Goal: Transaction & Acquisition: Purchase product/service

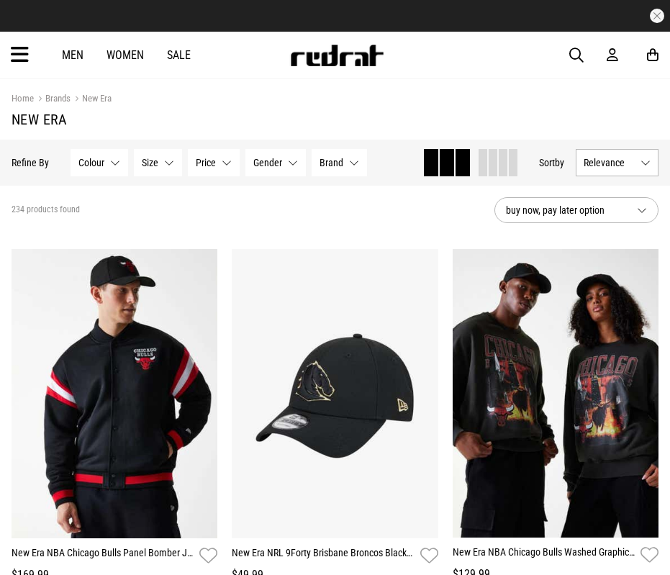
click at [107, 170] on button "Colour None selected" at bounding box center [100, 162] width 58 height 27
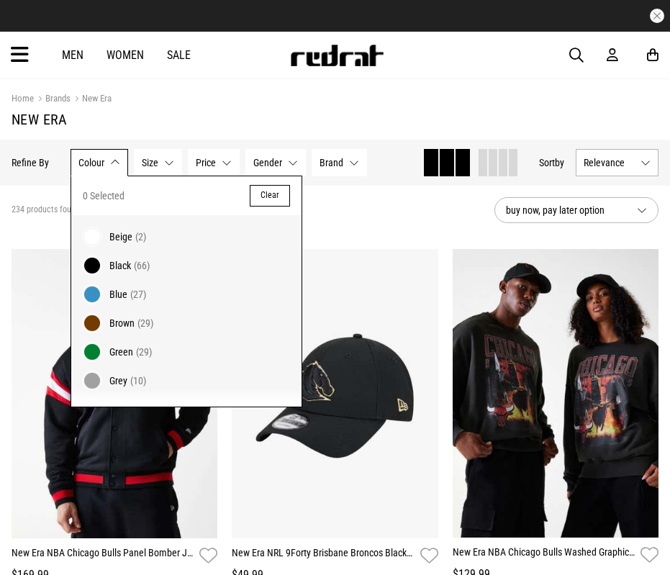
click at [111, 170] on button "Colour None selected" at bounding box center [100, 162] width 58 height 27
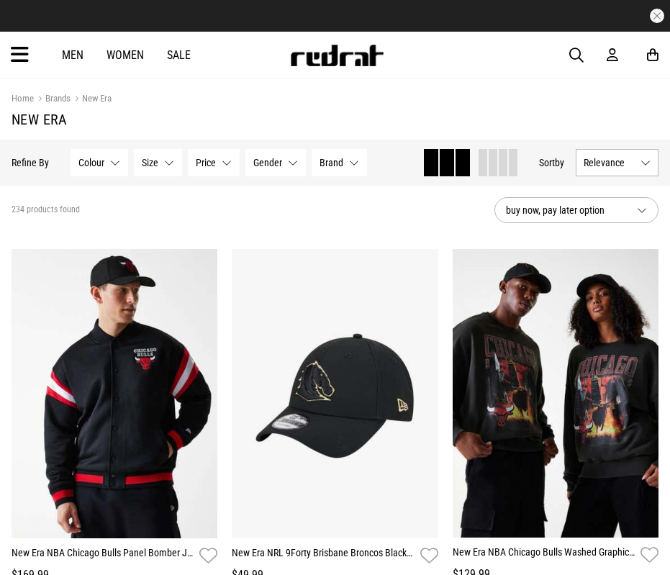
click at [176, 163] on button "Size None selected" at bounding box center [158, 162] width 48 height 27
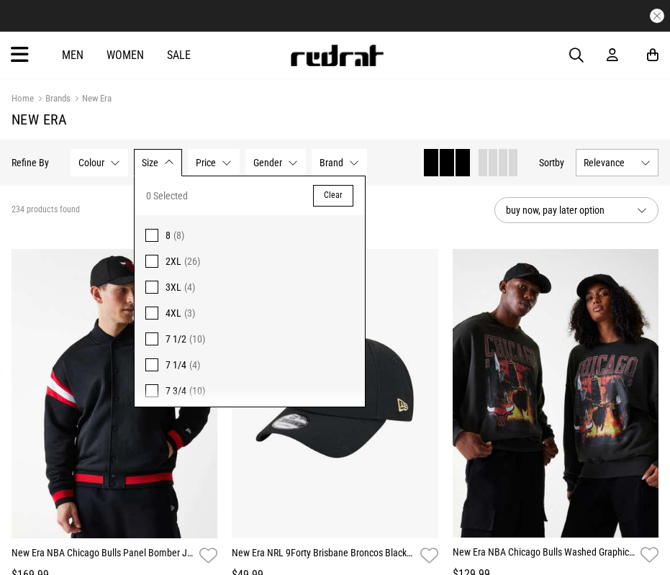
click at [251, 163] on button "Gender None selected" at bounding box center [276, 162] width 60 height 27
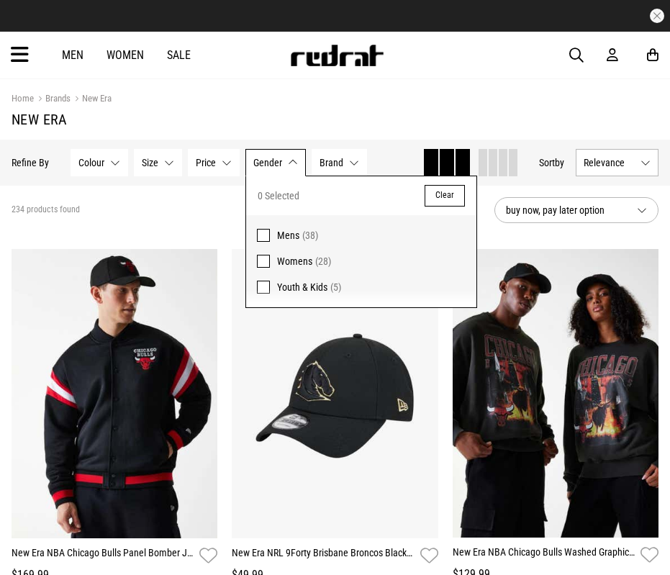
click at [19, 55] on icon at bounding box center [20, 55] width 18 height 24
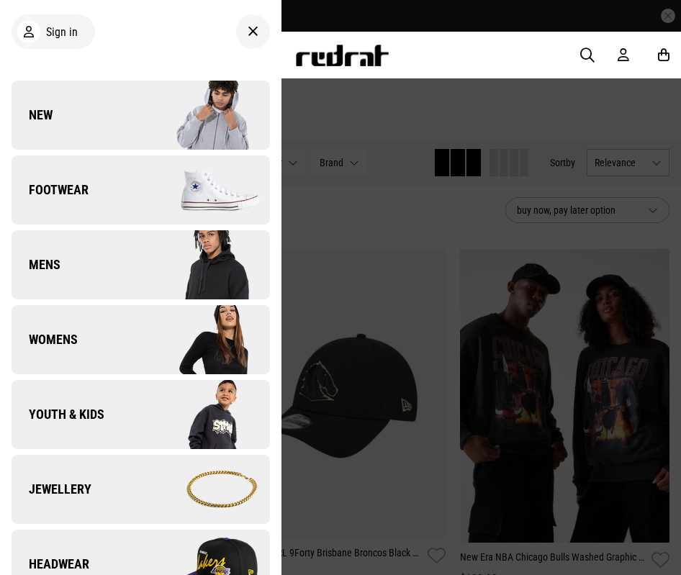
scroll to position [72, 0]
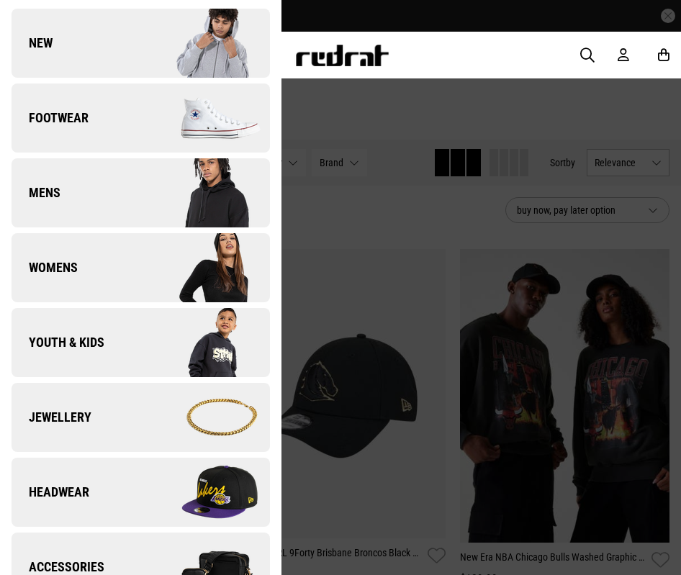
click at [67, 488] on span "Headwear" at bounding box center [51, 492] width 78 height 17
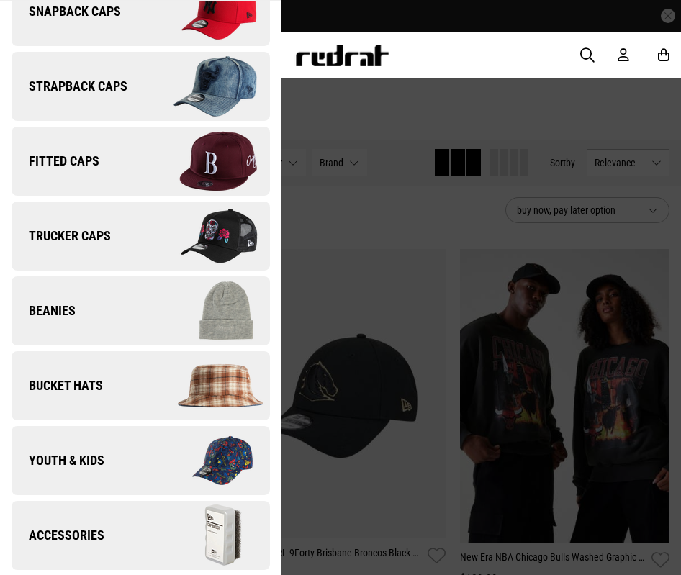
scroll to position [0, 0]
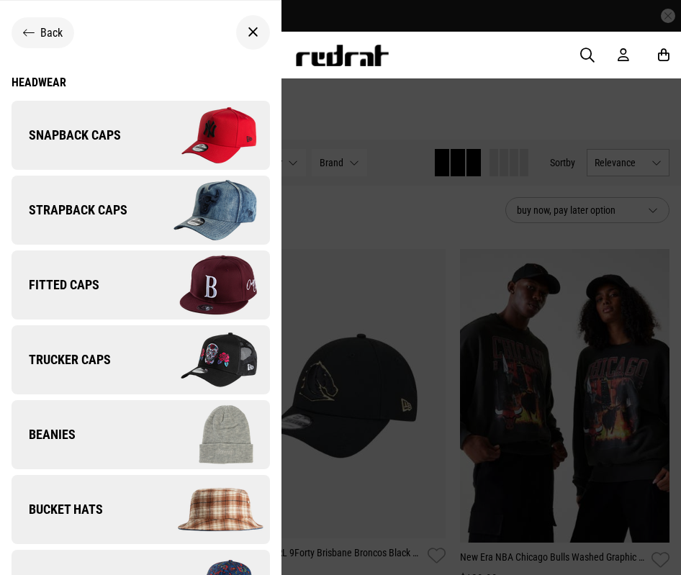
click at [102, 127] on span "Snapback Caps" at bounding box center [66, 135] width 109 height 17
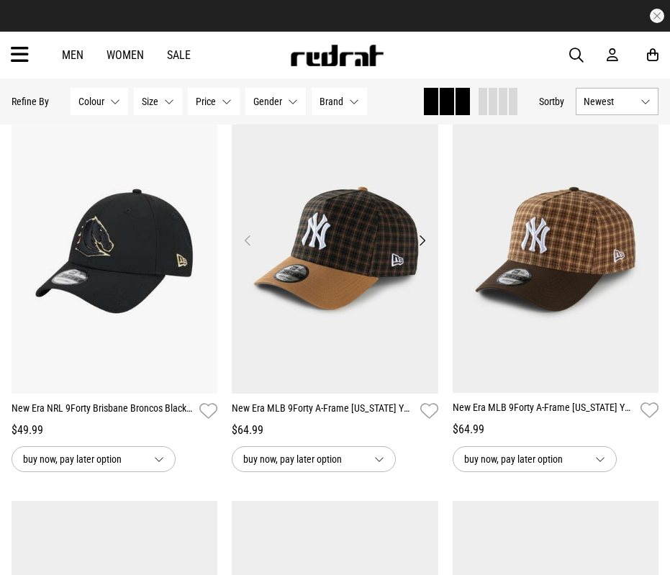
click at [420, 243] on button "Next" at bounding box center [422, 240] width 18 height 17
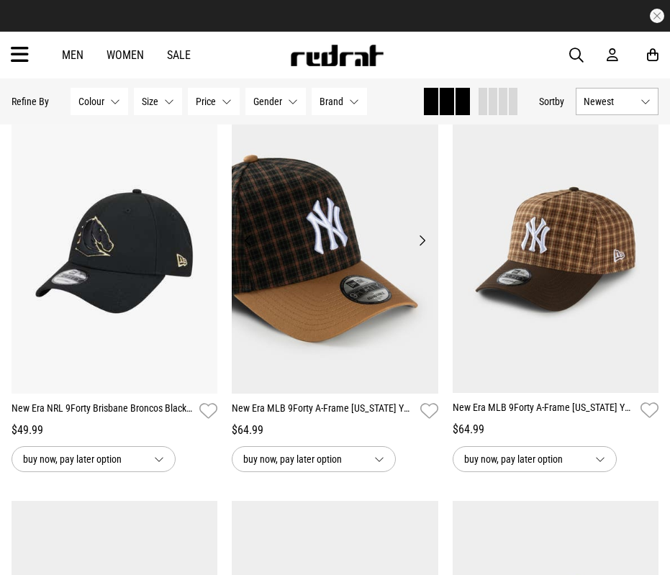
click at [420, 244] on button "Next" at bounding box center [422, 240] width 18 height 17
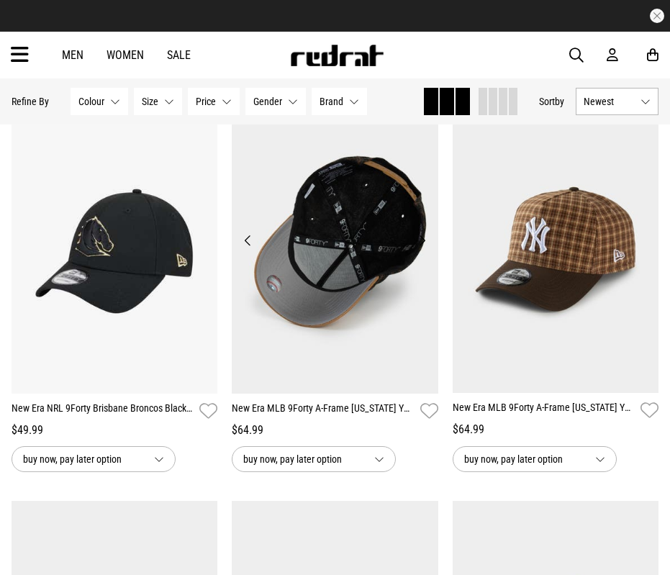
click at [420, 244] on button "Next" at bounding box center [422, 240] width 18 height 17
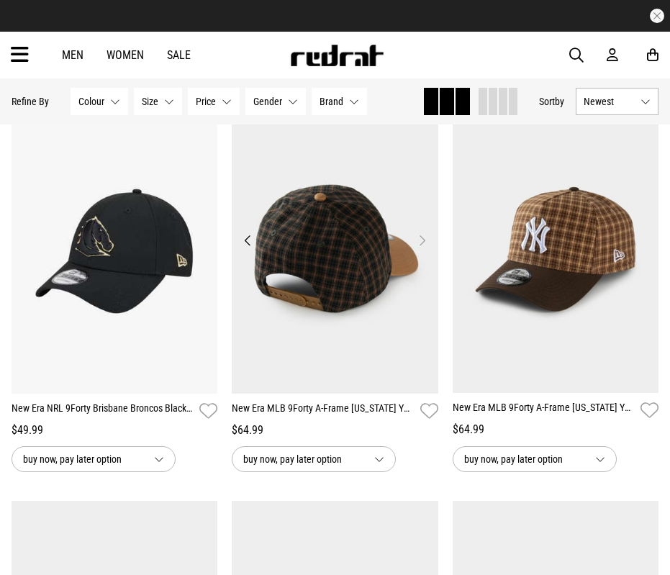
click at [420, 244] on button "Next" at bounding box center [422, 240] width 18 height 17
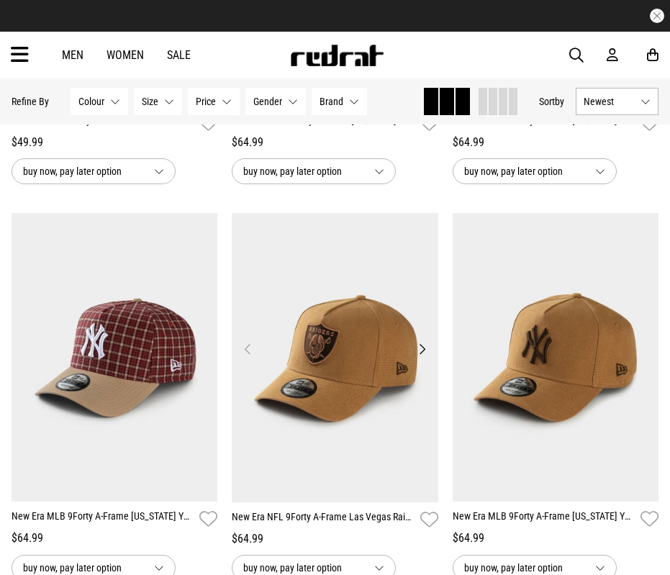
scroll to position [144, 0]
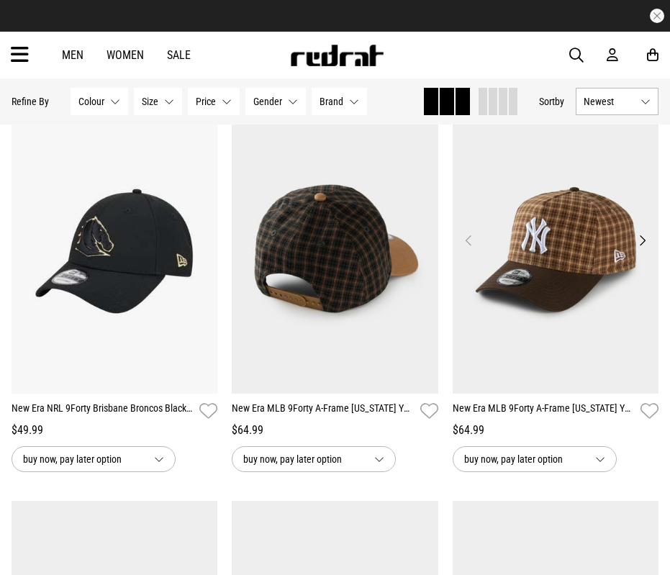
click at [639, 240] on button "Next" at bounding box center [643, 240] width 18 height 17
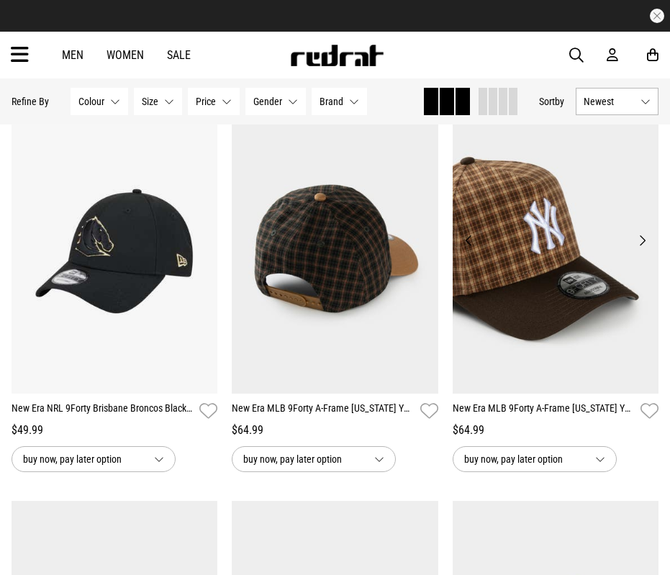
click at [644, 238] on button "Next" at bounding box center [643, 240] width 18 height 17
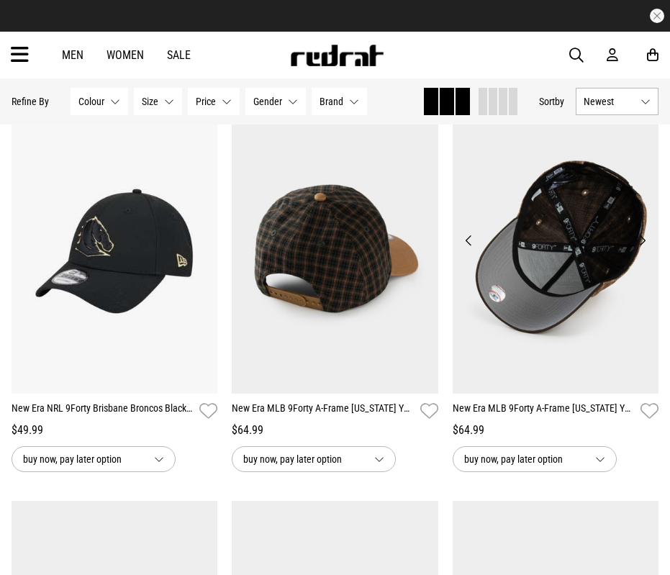
click at [644, 238] on button "Next" at bounding box center [643, 240] width 18 height 17
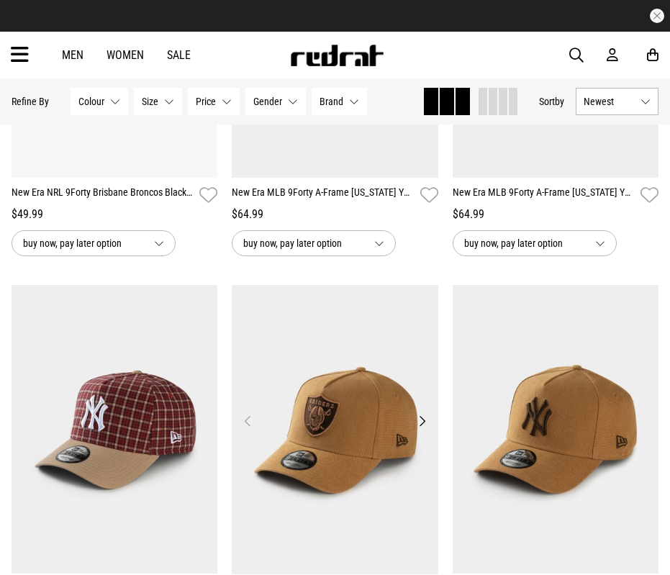
scroll to position [432, 0]
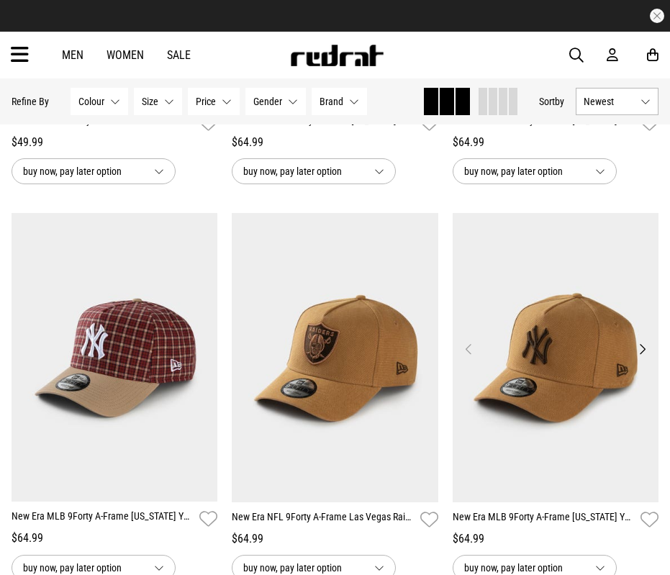
click at [640, 352] on button "Next" at bounding box center [643, 349] width 18 height 17
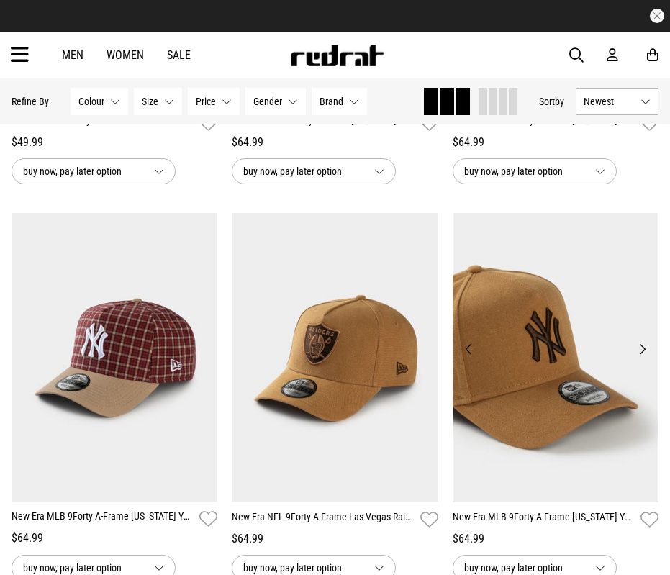
click at [641, 356] on button "Next" at bounding box center [643, 349] width 18 height 17
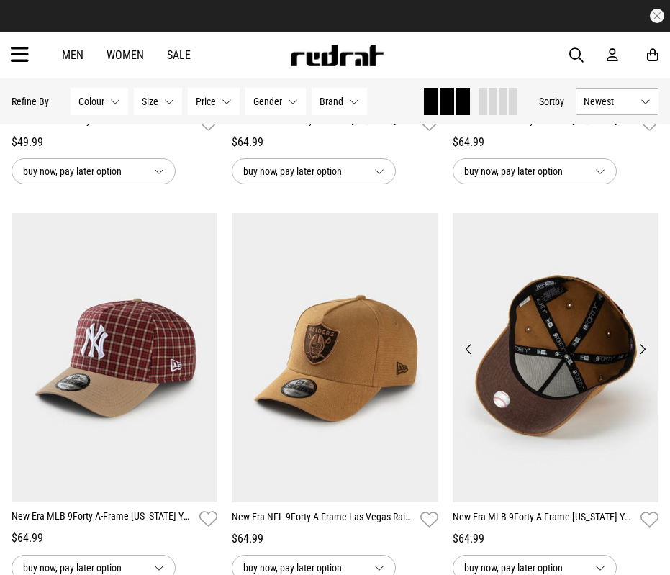
scroll to position [504, 0]
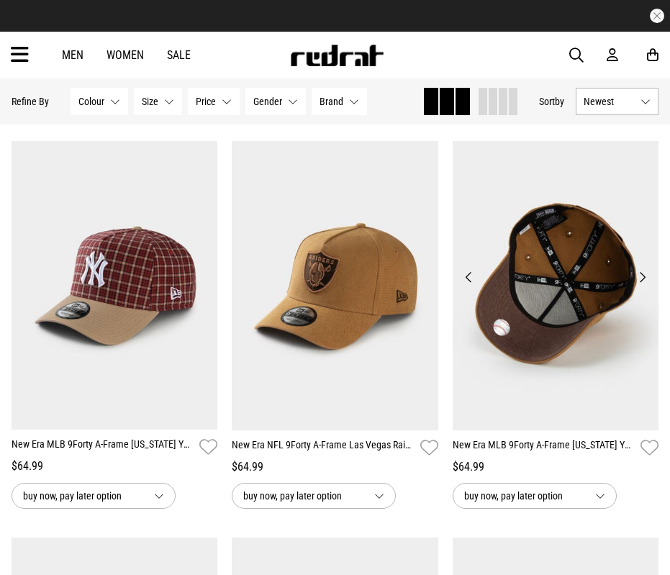
click at [472, 282] on button "Previous" at bounding box center [469, 277] width 18 height 17
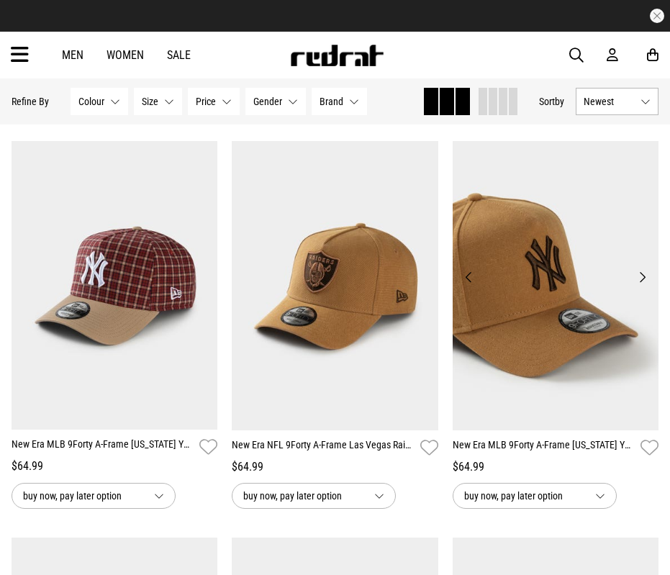
click at [468, 278] on button "Previous" at bounding box center [469, 277] width 18 height 17
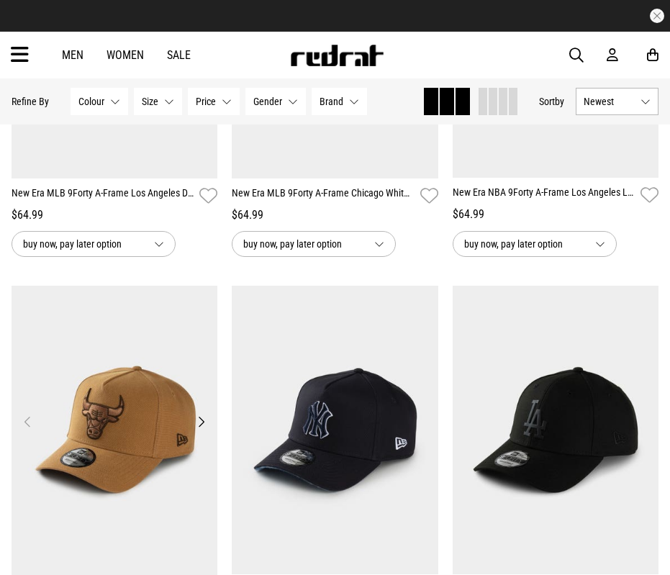
scroll to position [1224, 0]
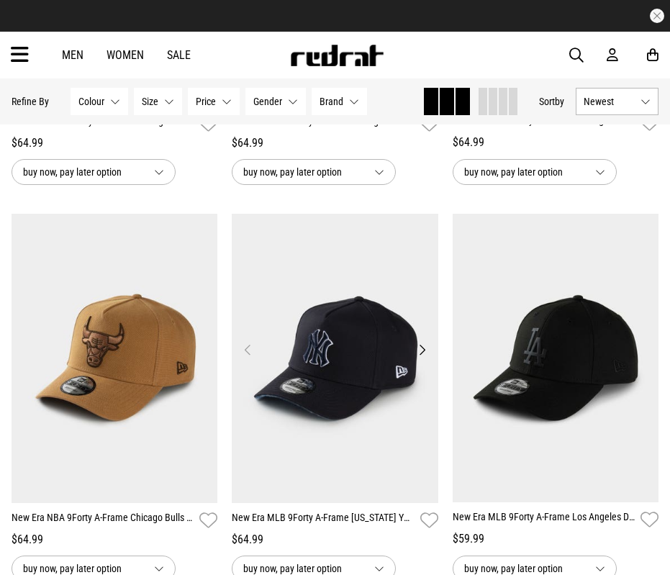
click at [424, 356] on button "Next" at bounding box center [422, 349] width 18 height 17
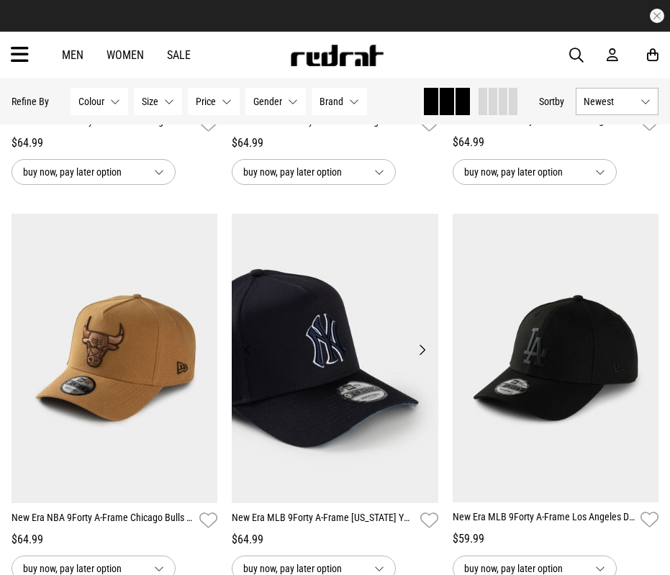
click at [424, 356] on button "Next" at bounding box center [422, 349] width 18 height 17
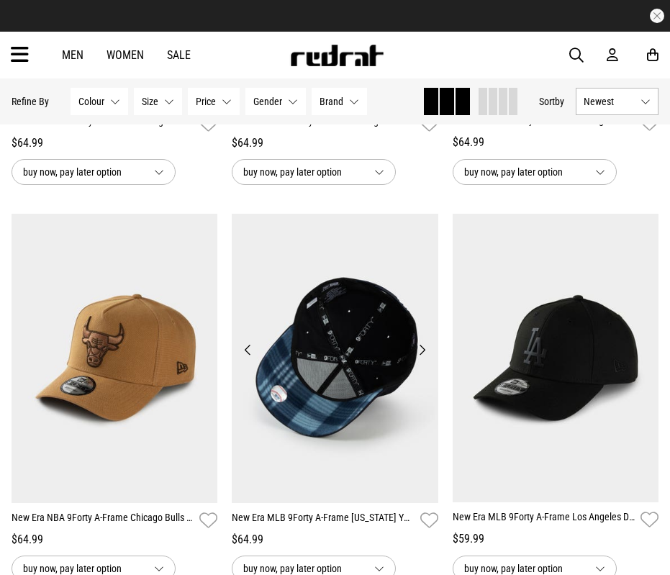
click at [423, 355] on button "Next" at bounding box center [422, 349] width 18 height 17
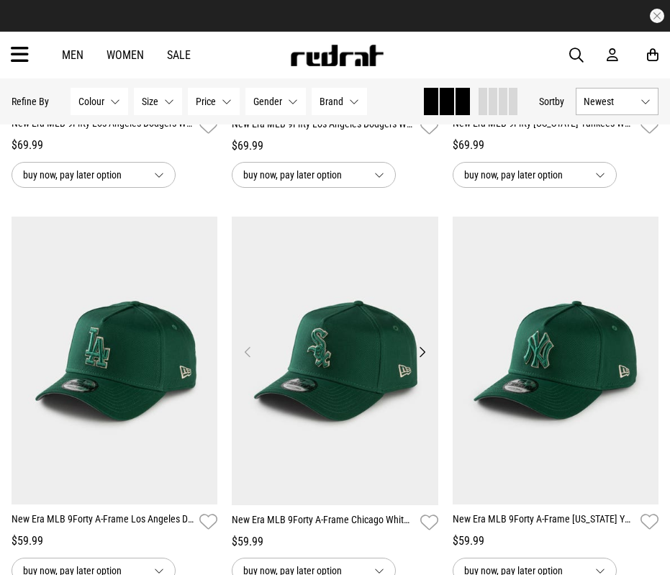
scroll to position [2880, 0]
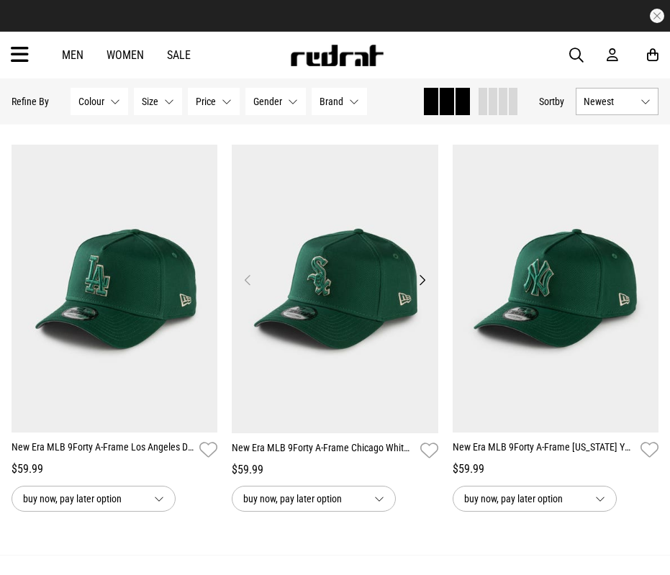
click at [420, 286] on button "Next" at bounding box center [422, 279] width 18 height 17
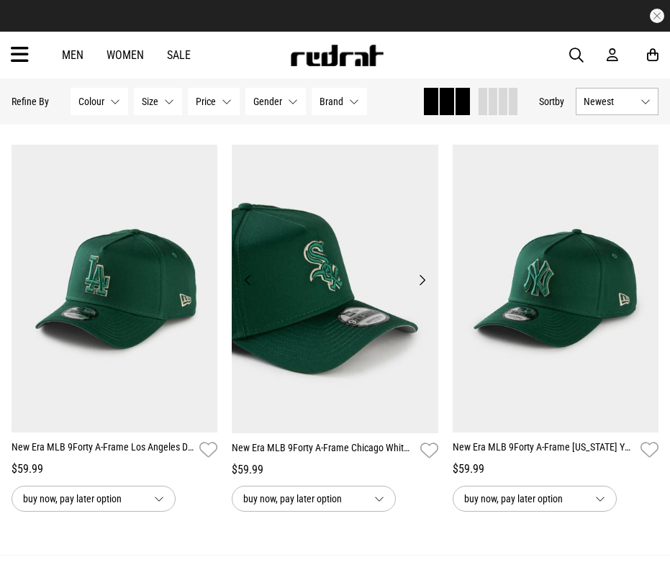
click at [420, 286] on button "Next" at bounding box center [422, 279] width 18 height 17
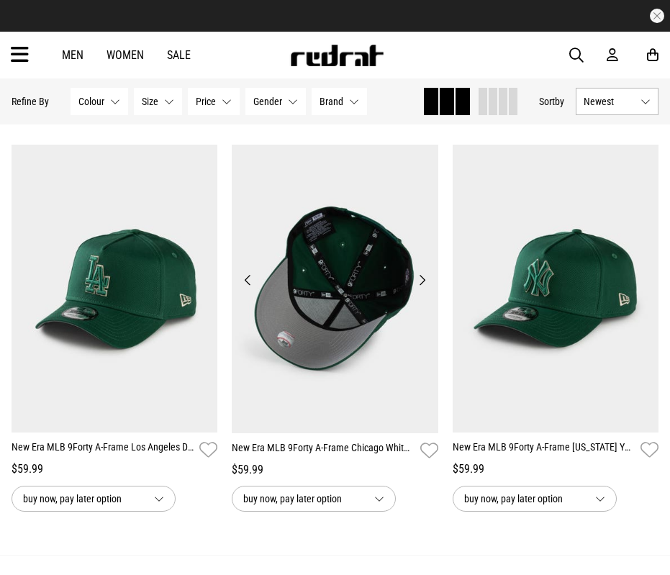
click at [420, 286] on button "Next" at bounding box center [422, 279] width 18 height 17
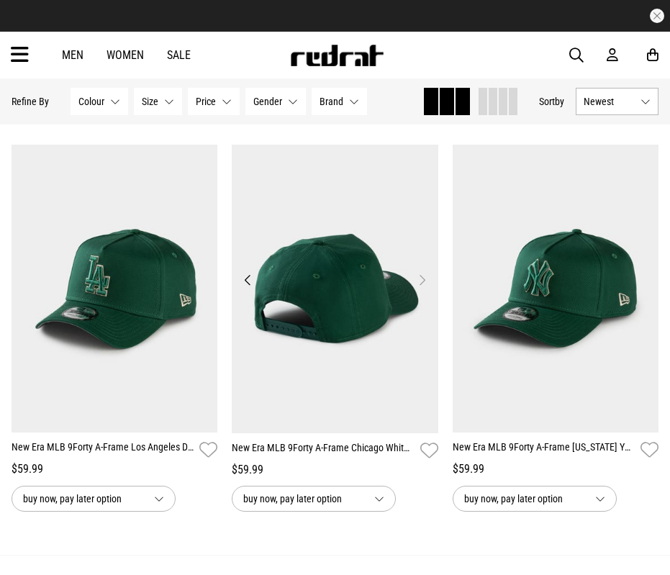
click at [420, 286] on button "Next" at bounding box center [422, 279] width 18 height 17
click at [248, 289] on button "Previous" at bounding box center [248, 279] width 18 height 17
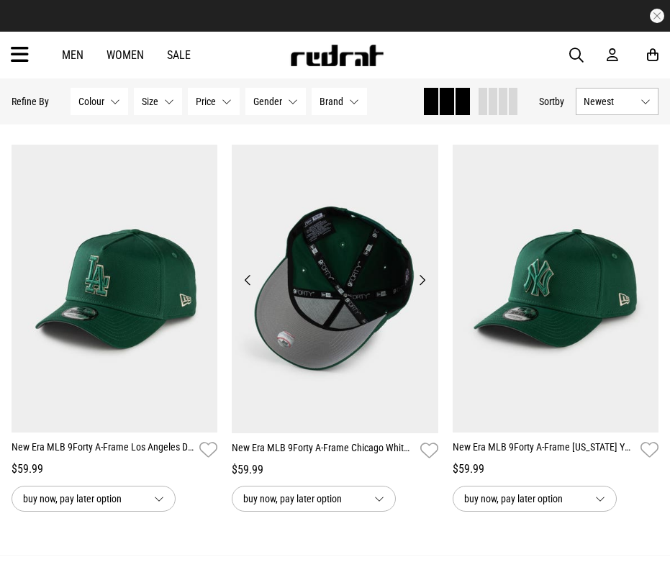
click at [248, 289] on button "Previous" at bounding box center [248, 279] width 18 height 17
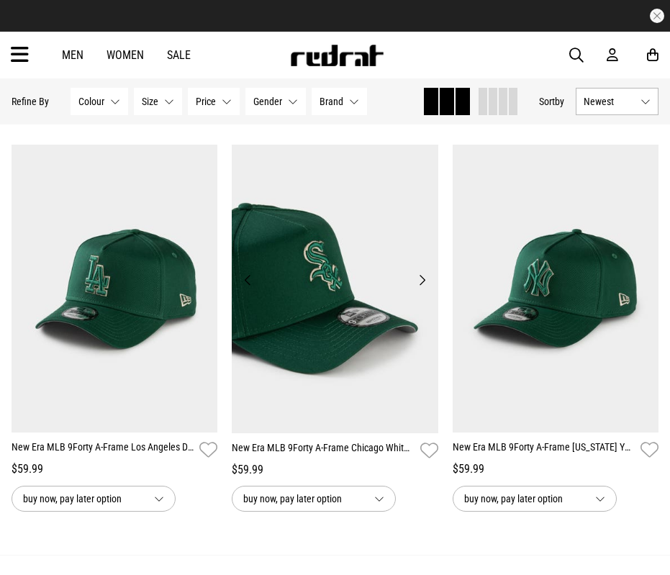
click at [248, 289] on button "Previous" at bounding box center [248, 279] width 18 height 17
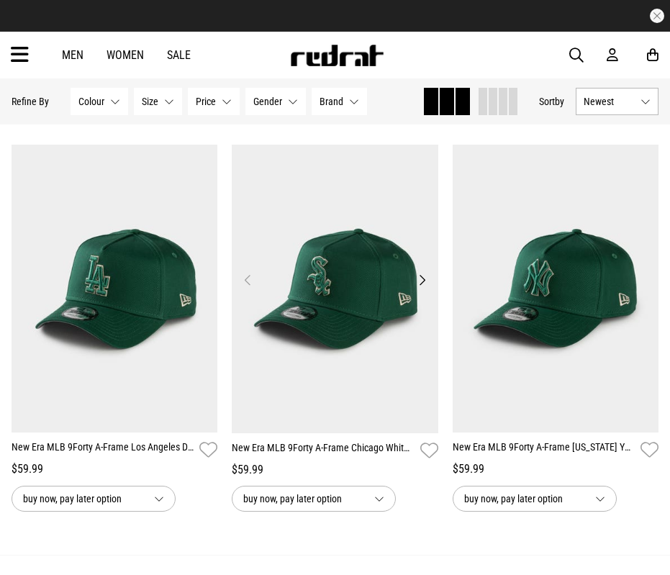
click at [249, 289] on button "Previous" at bounding box center [248, 279] width 18 height 17
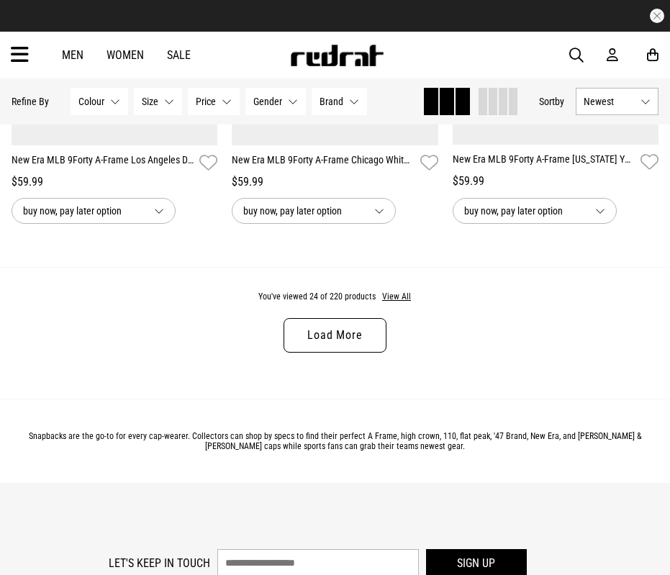
click at [313, 341] on link "Load More" at bounding box center [335, 335] width 102 height 35
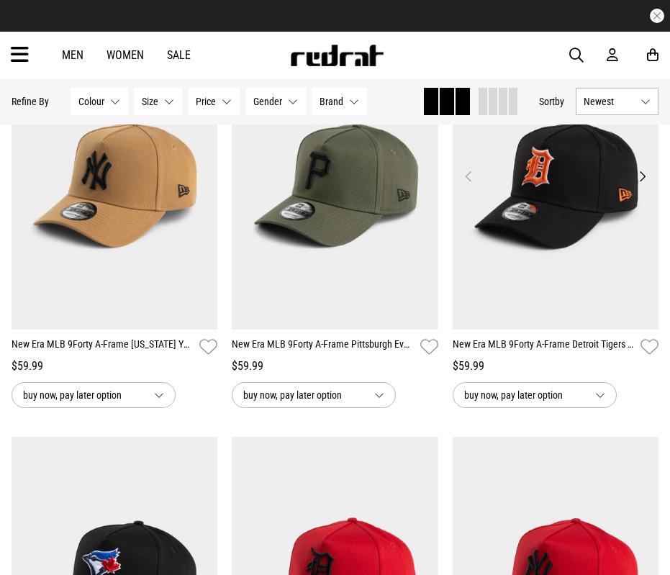
scroll to position [5688, 0]
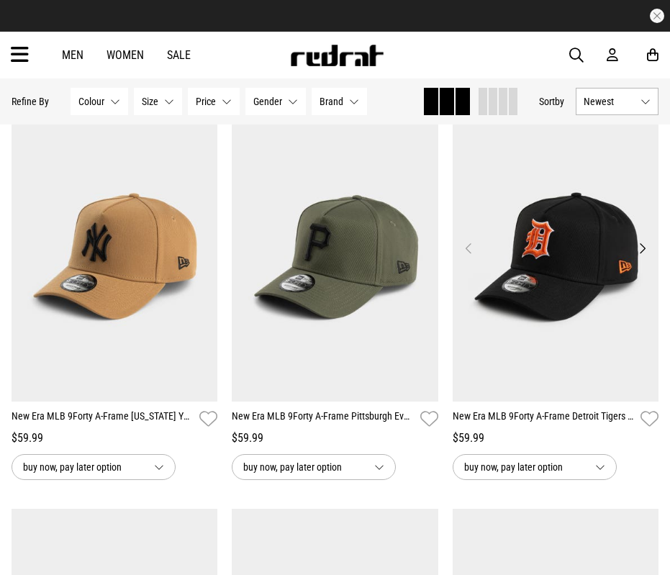
click at [647, 257] on button "Next" at bounding box center [643, 248] width 18 height 17
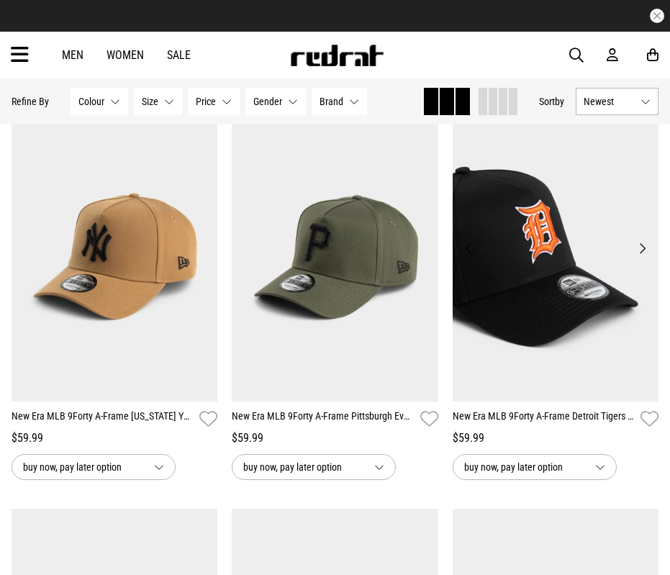
click at [645, 257] on button "Next" at bounding box center [643, 248] width 18 height 17
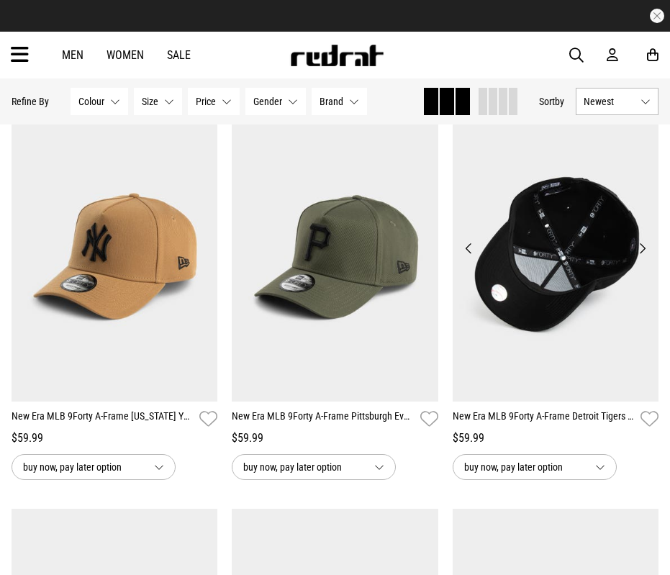
click at [645, 257] on button "Next" at bounding box center [643, 248] width 18 height 17
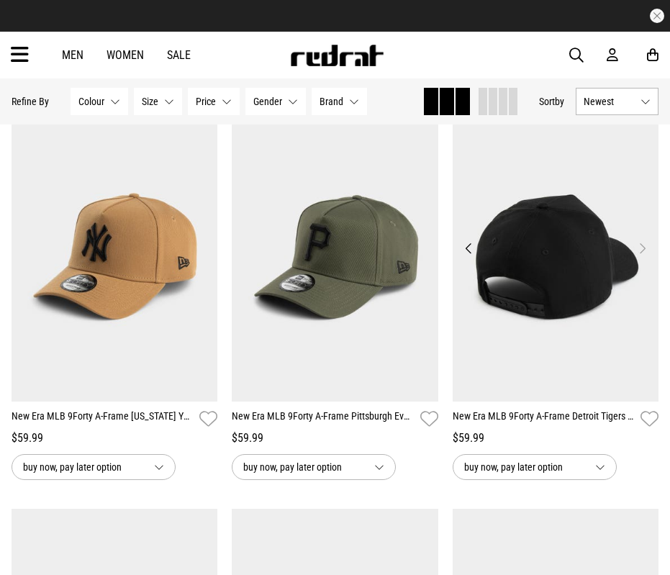
click at [469, 256] on button "Previous" at bounding box center [469, 248] width 18 height 17
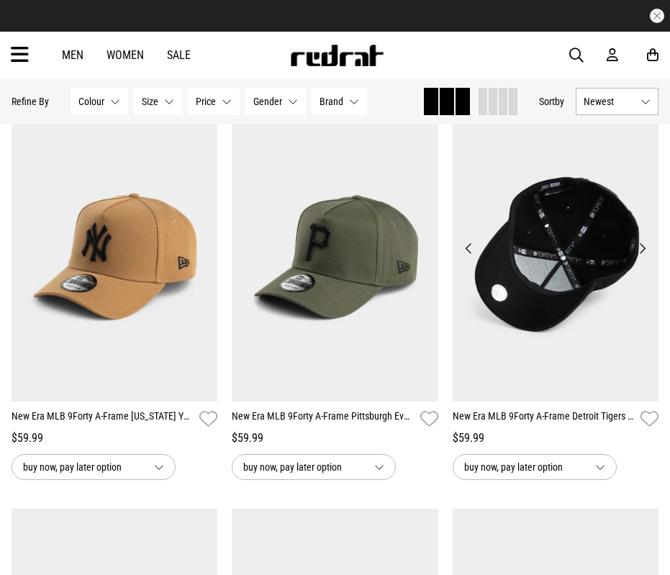
click at [467, 256] on button "Previous" at bounding box center [469, 248] width 18 height 17
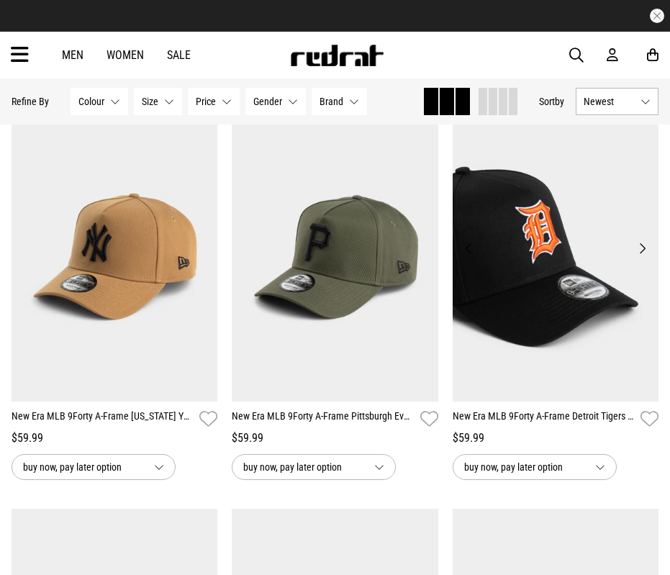
click at [465, 256] on button "Previous" at bounding box center [469, 248] width 18 height 17
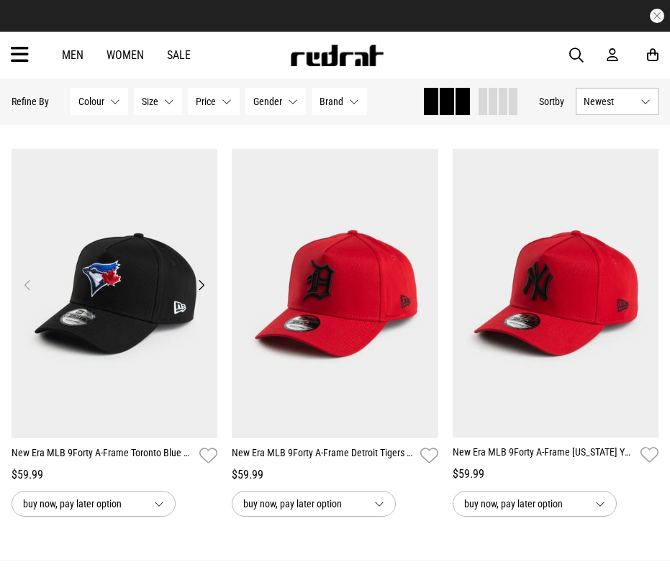
scroll to position [6120, 0]
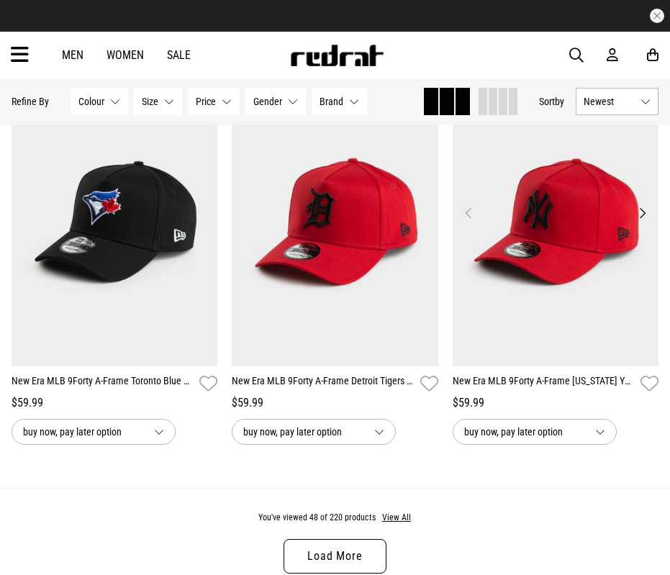
click at [636, 222] on button "Next" at bounding box center [643, 212] width 18 height 17
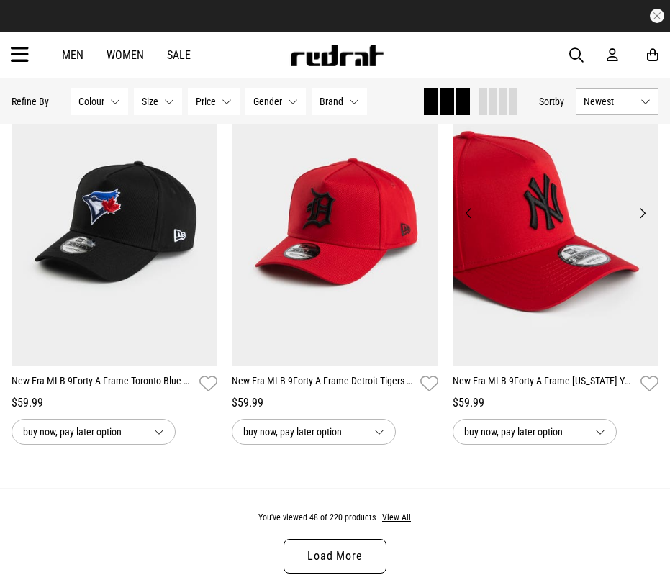
click at [636, 222] on button "Next" at bounding box center [643, 212] width 18 height 17
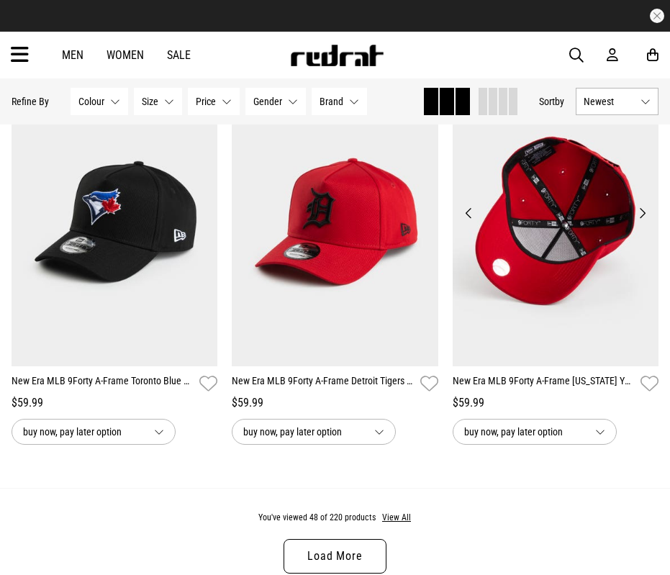
click at [636, 222] on button "Next" at bounding box center [643, 212] width 18 height 17
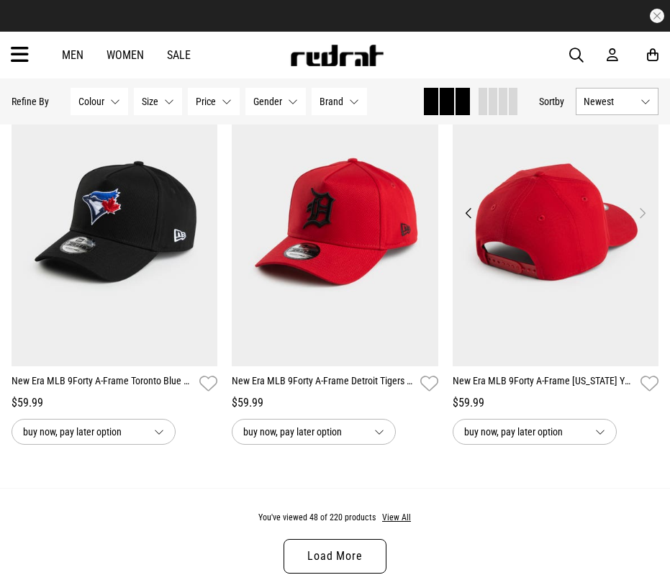
click at [636, 222] on button "Next" at bounding box center [643, 212] width 18 height 17
click at [469, 222] on button "Previous" at bounding box center [469, 212] width 18 height 17
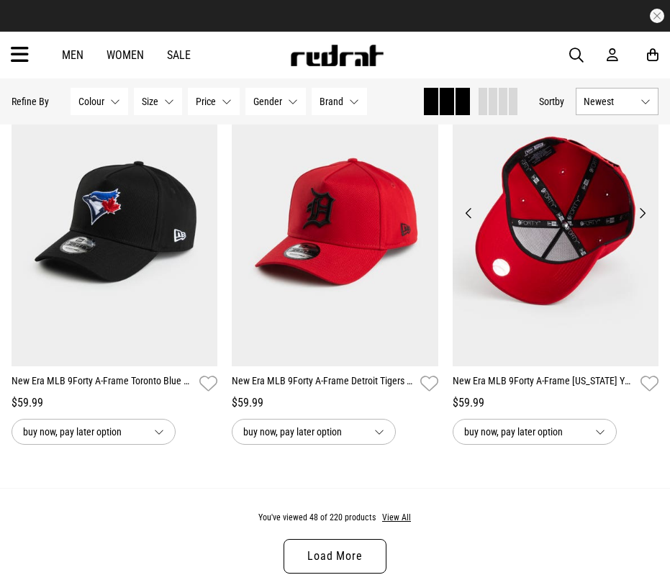
click at [469, 222] on button "Previous" at bounding box center [469, 212] width 18 height 17
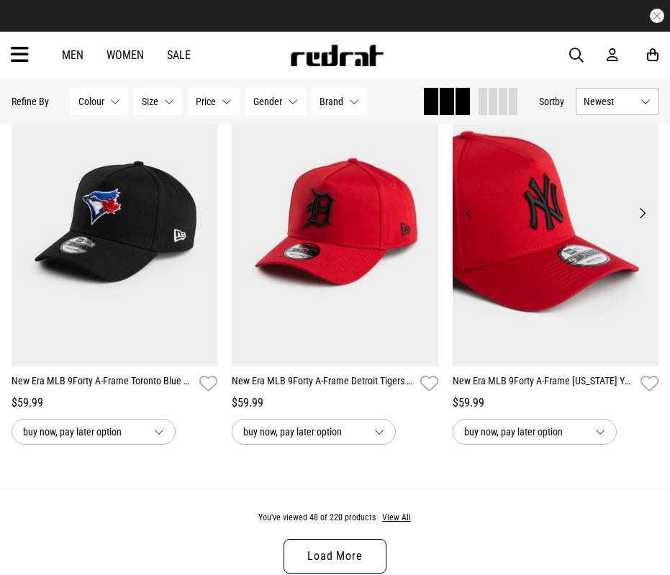
click at [468, 222] on button "Previous" at bounding box center [469, 212] width 18 height 17
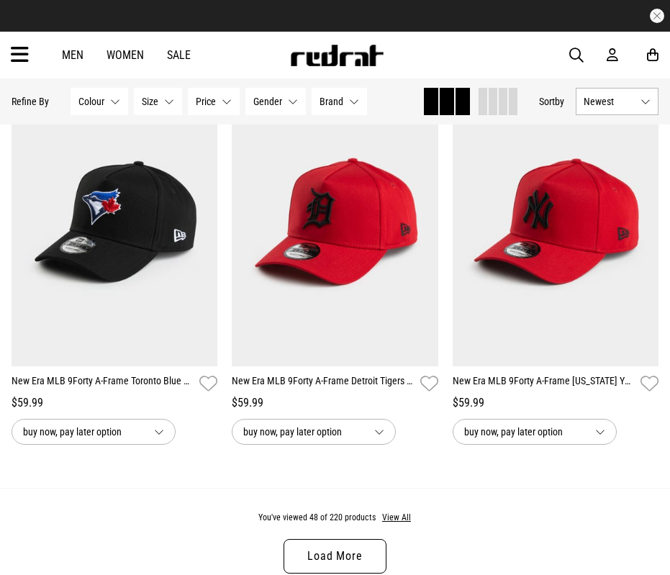
scroll to position [6264, 0]
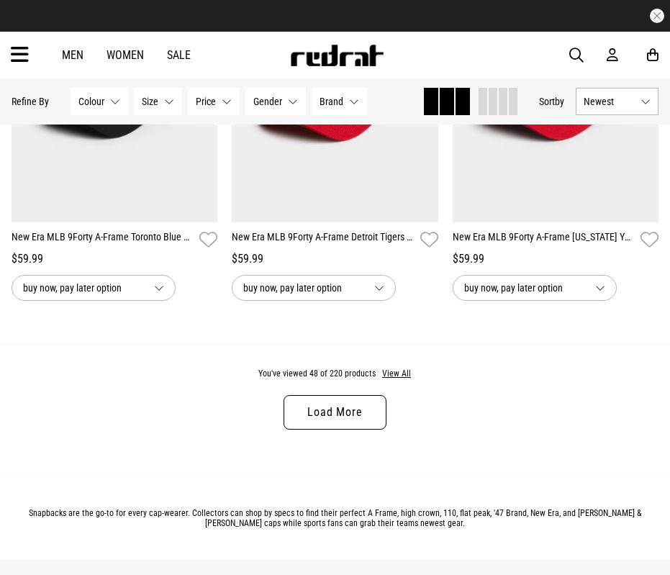
click at [301, 419] on link "Load More" at bounding box center [335, 412] width 102 height 35
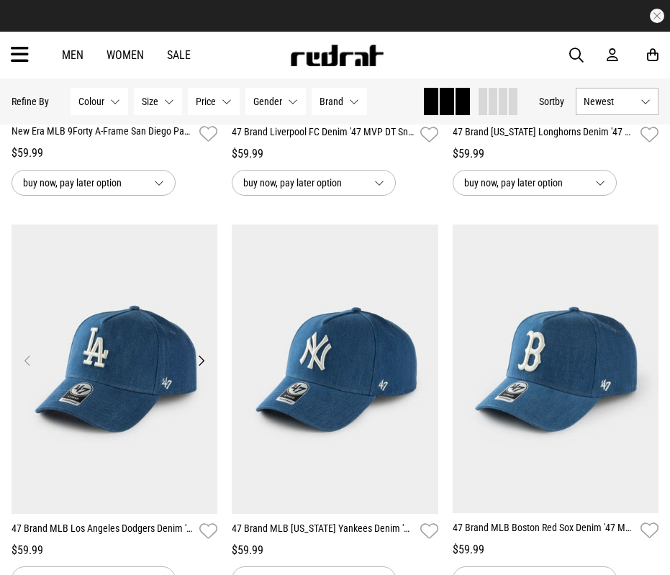
scroll to position [9216, 0]
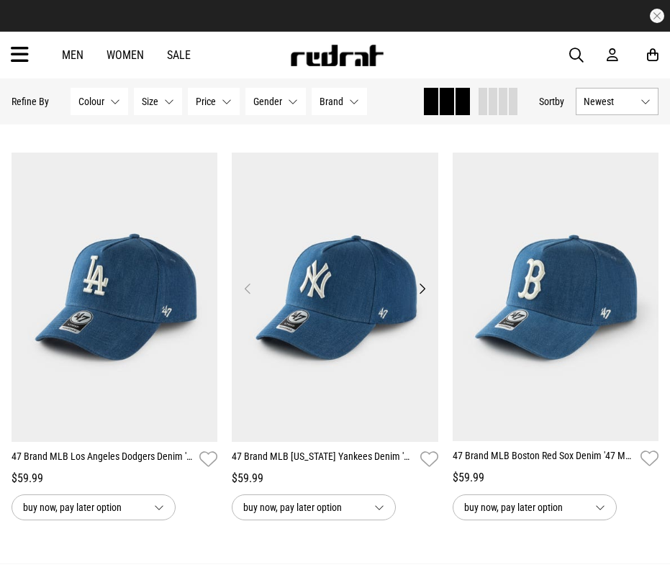
click at [419, 297] on button "Next" at bounding box center [422, 288] width 18 height 17
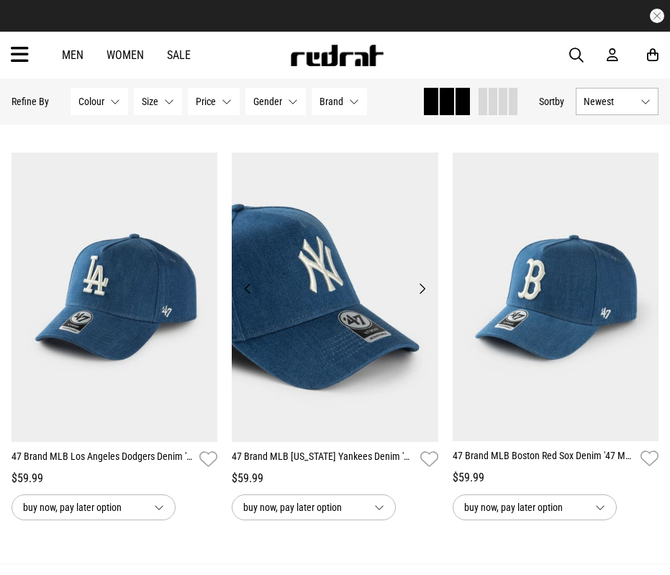
click at [419, 297] on button "Next" at bounding box center [422, 288] width 18 height 17
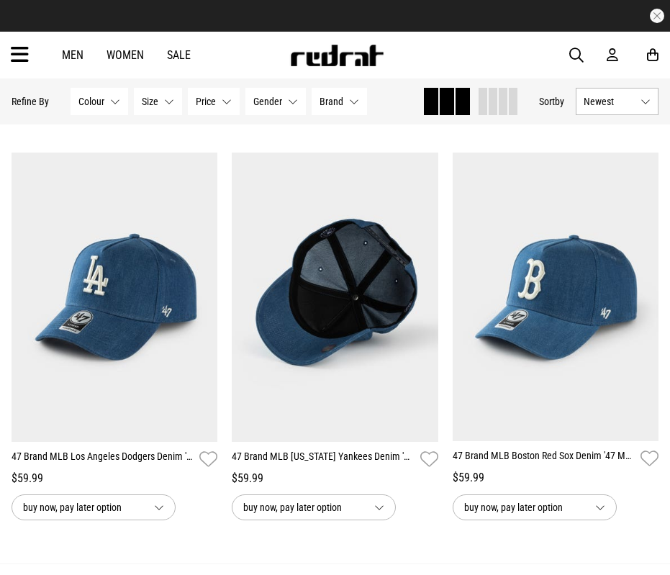
scroll to position [9504, 0]
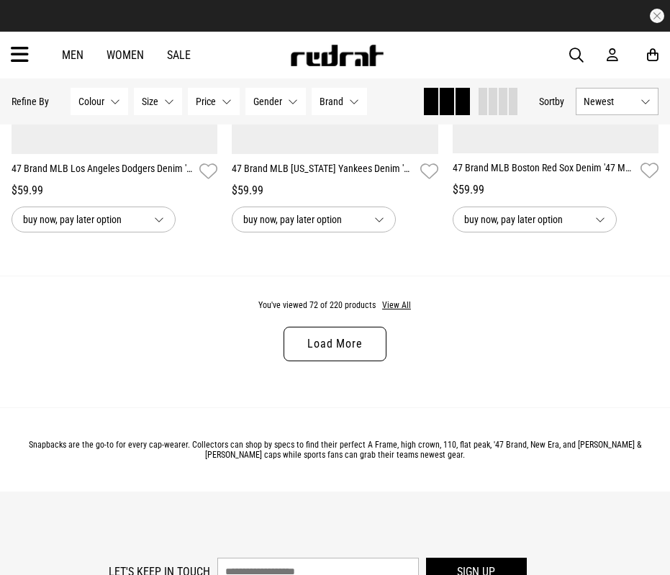
click at [333, 361] on link "Load More" at bounding box center [335, 344] width 102 height 35
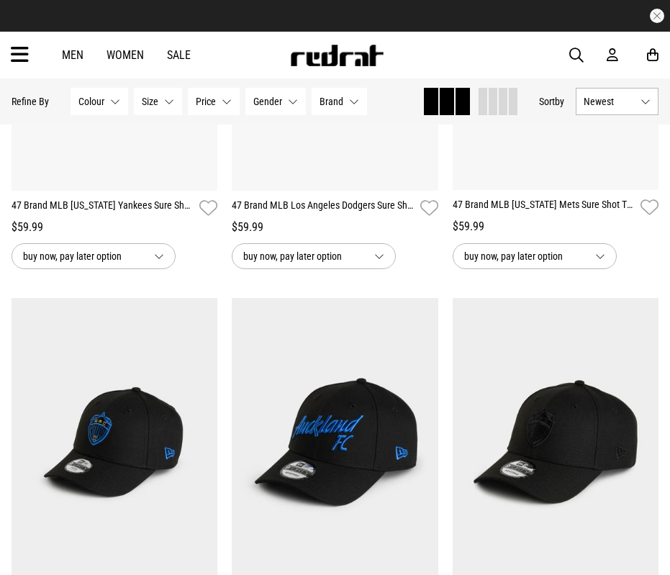
scroll to position [9576, 0]
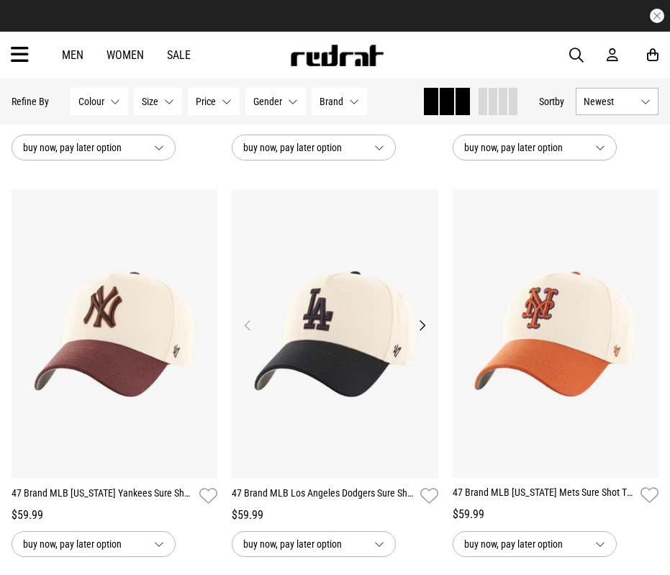
click at [424, 334] on button "Next" at bounding box center [422, 325] width 18 height 17
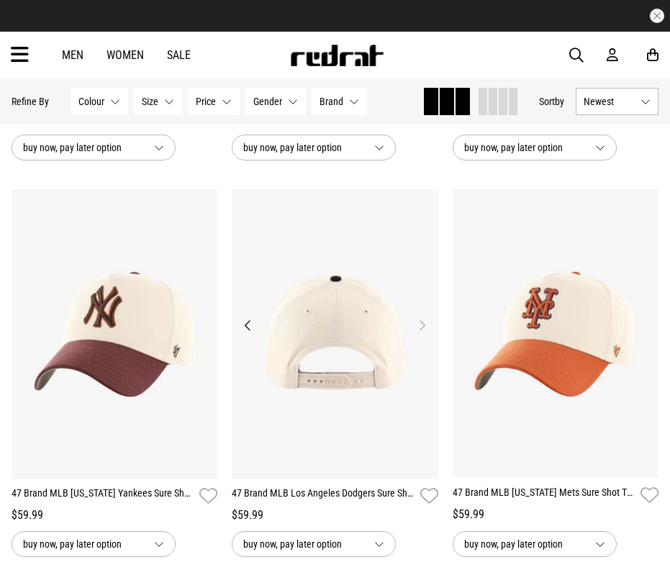
click at [425, 334] on button "Next" at bounding box center [422, 325] width 18 height 17
click at [422, 334] on button "Next" at bounding box center [422, 325] width 18 height 17
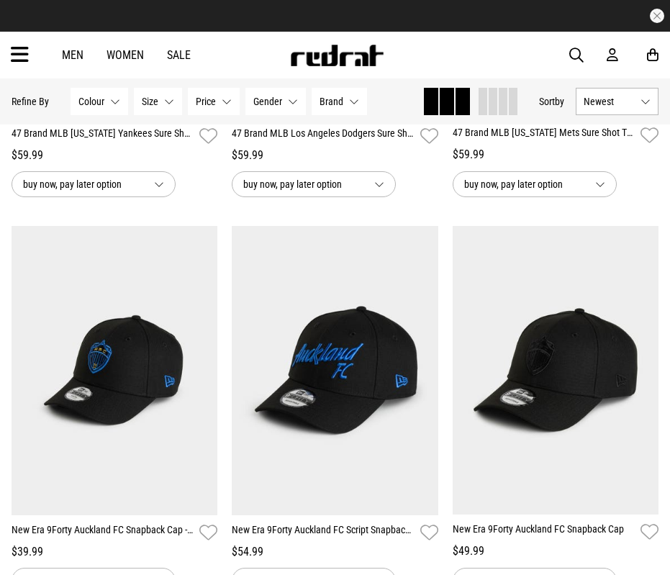
scroll to position [10080, 0]
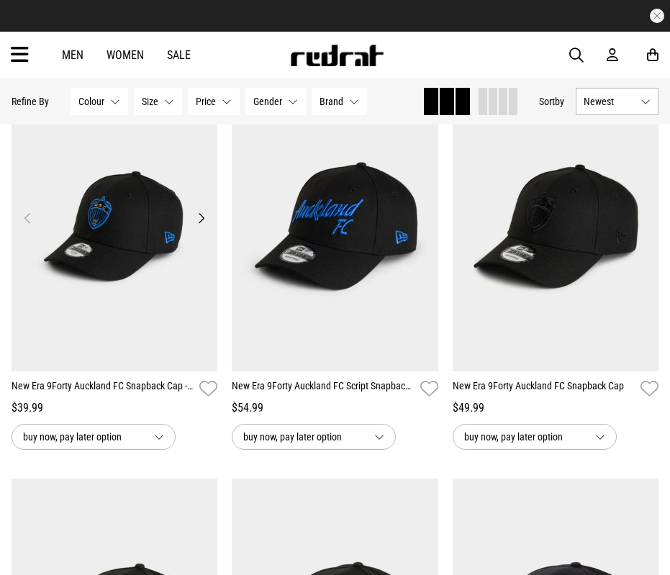
click at [197, 227] on button "Next" at bounding box center [201, 218] width 18 height 17
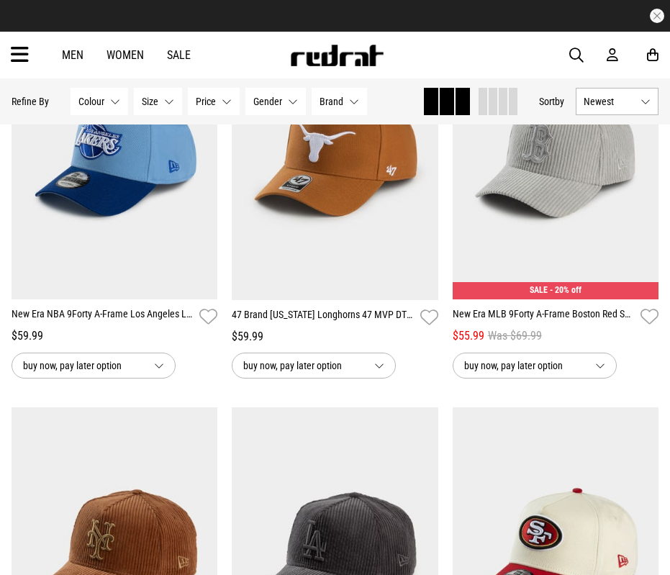
scroll to position [10800, 0]
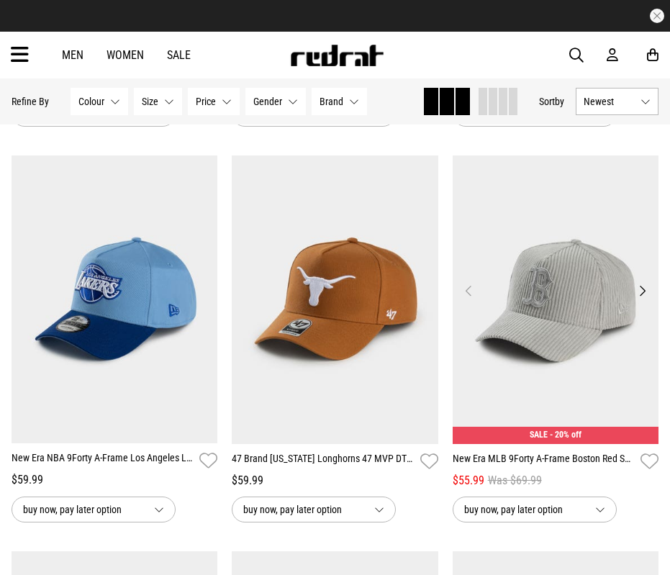
click at [647, 300] on button "Next" at bounding box center [643, 290] width 18 height 17
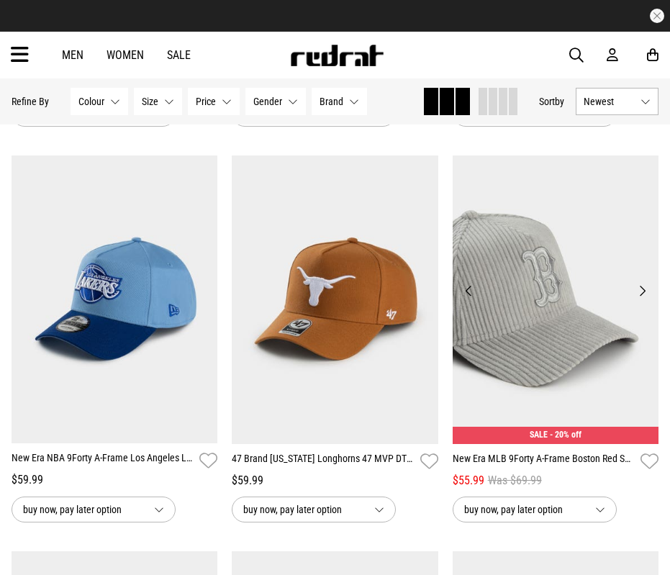
click at [647, 300] on button "Next" at bounding box center [643, 290] width 18 height 17
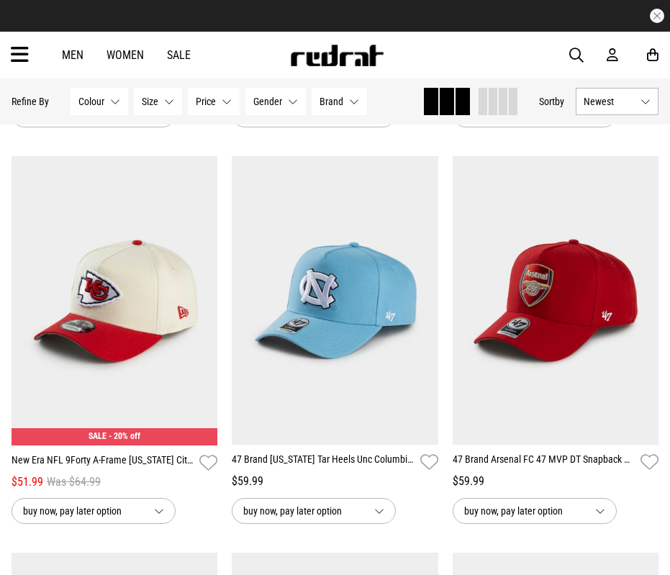
scroll to position [11664, 0]
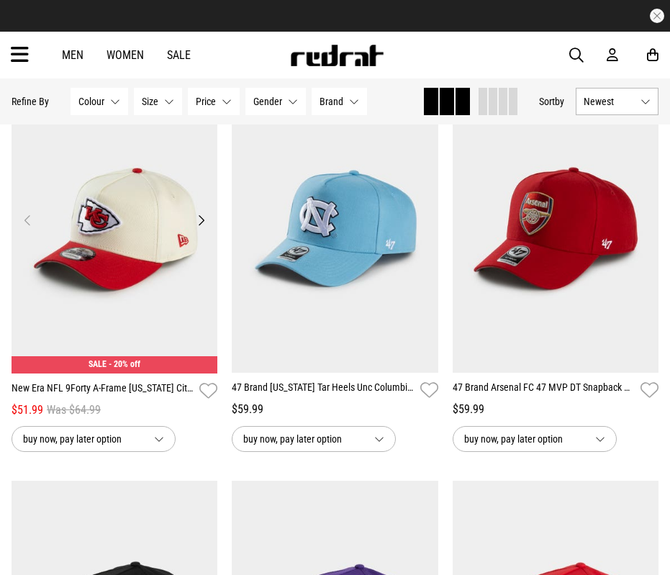
click at [200, 229] on button "Next" at bounding box center [201, 220] width 18 height 17
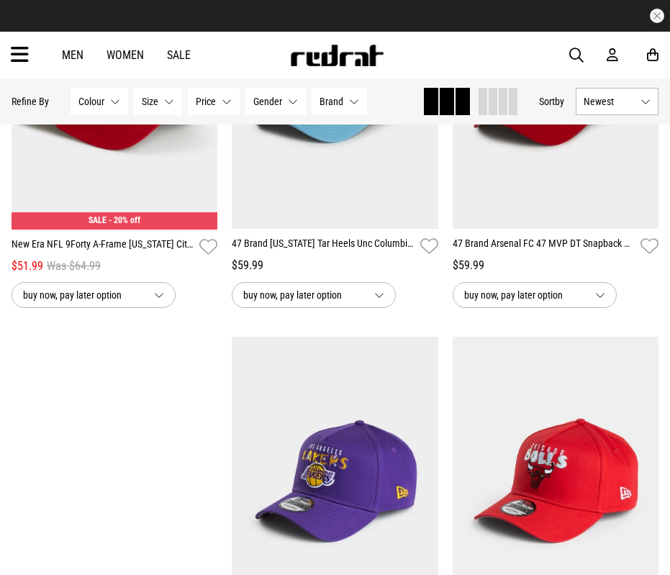
scroll to position [12024, 0]
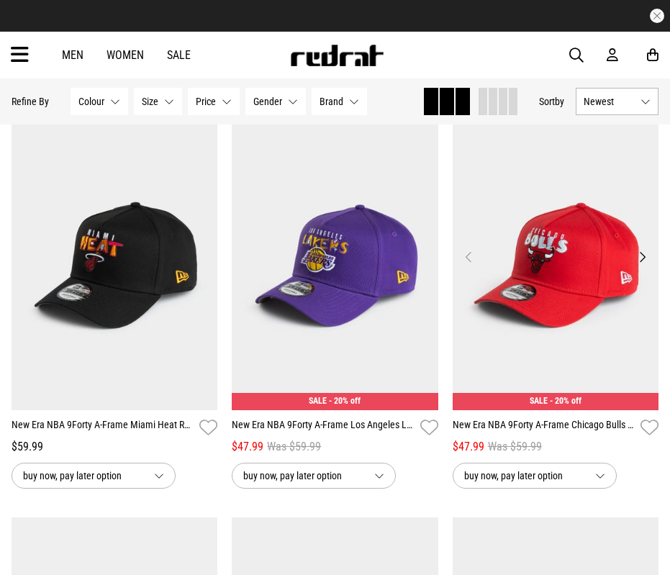
click at [642, 266] on button "Next" at bounding box center [643, 256] width 18 height 17
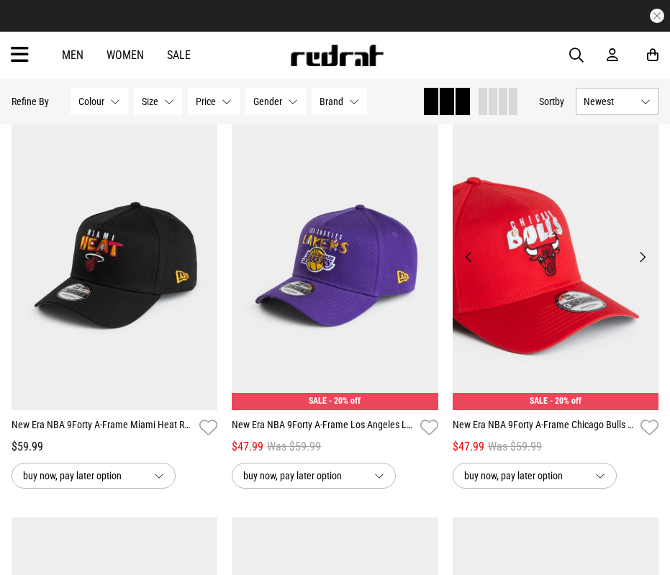
click at [642, 266] on button "Next" at bounding box center [643, 256] width 18 height 17
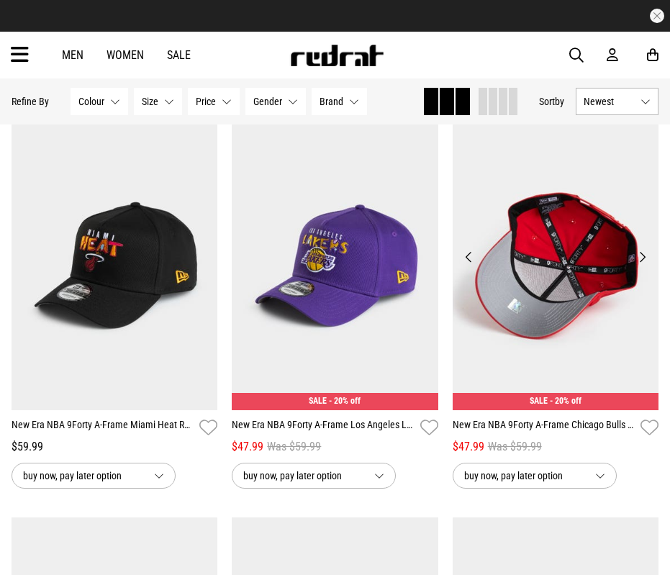
click at [642, 266] on button "Next" at bounding box center [643, 256] width 18 height 17
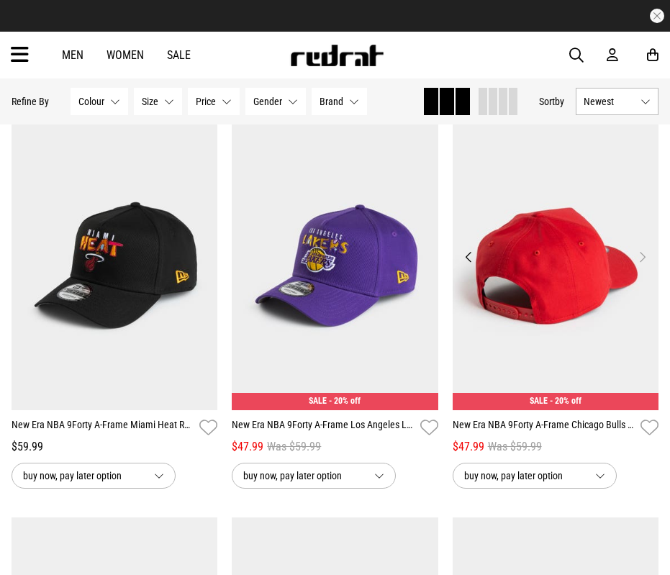
click at [642, 266] on button "Next" at bounding box center [643, 256] width 18 height 17
click at [466, 266] on button "Previous" at bounding box center [469, 256] width 18 height 17
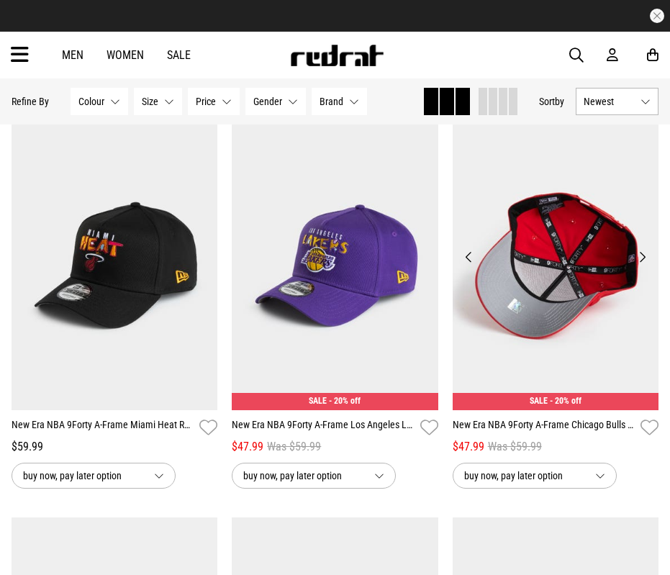
click at [464, 266] on button "Previous" at bounding box center [469, 256] width 18 height 17
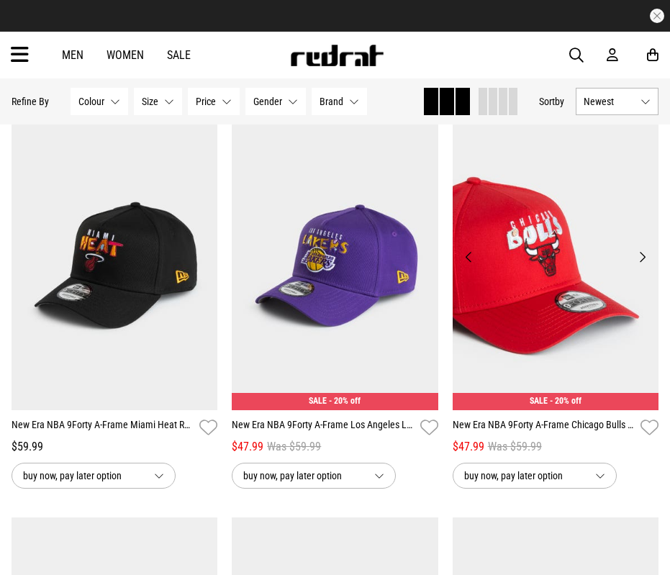
click at [464, 266] on button "Previous" at bounding box center [469, 256] width 18 height 17
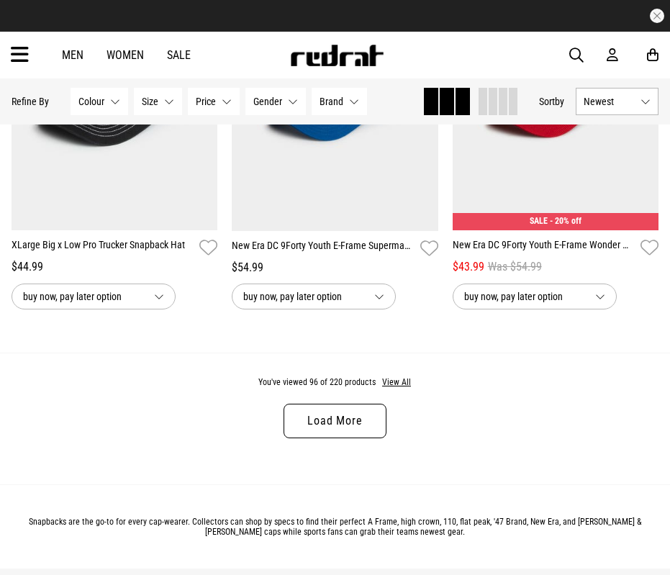
scroll to position [12889, 0]
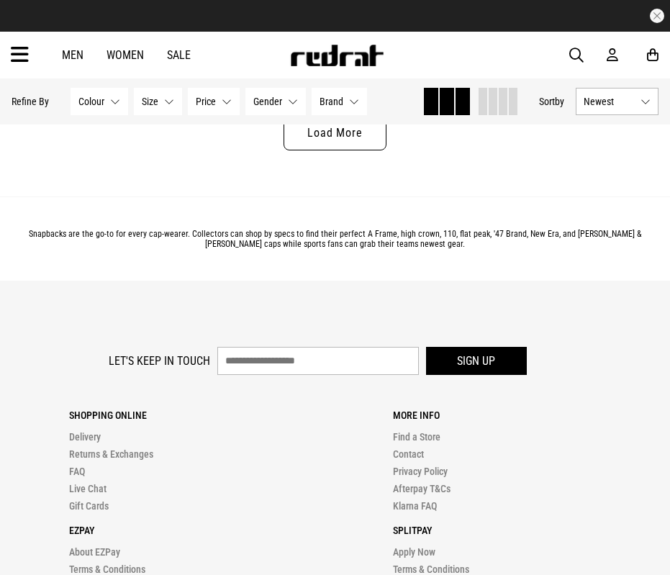
click at [326, 150] on link "Load More" at bounding box center [335, 133] width 102 height 35
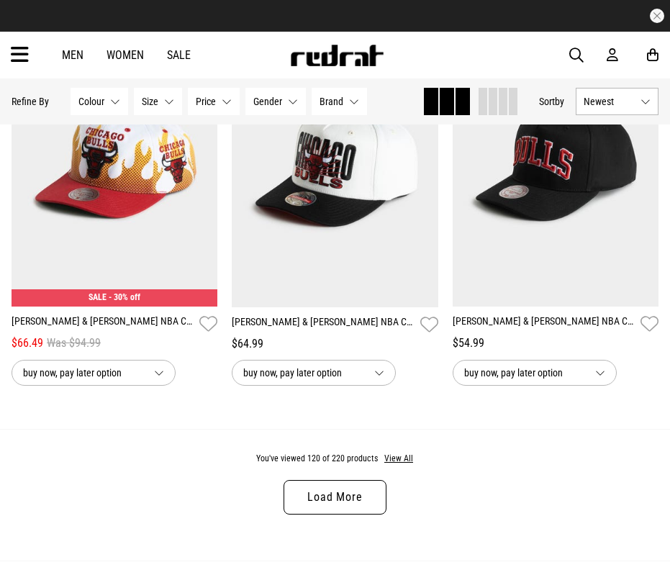
scroll to position [15841, 0]
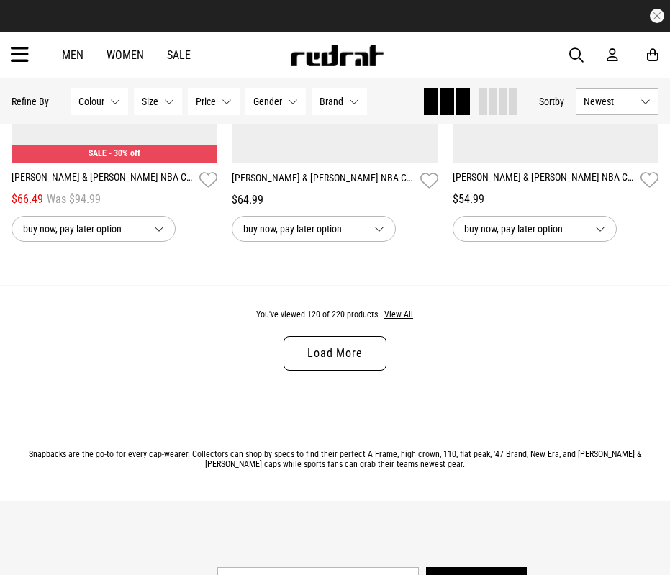
click at [330, 371] on link "Load More" at bounding box center [335, 353] width 102 height 35
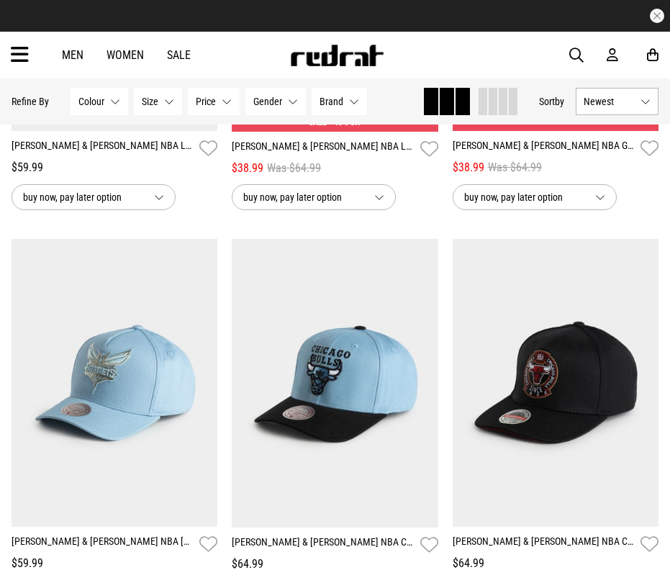
scroll to position [18505, 0]
